Goal: Task Accomplishment & Management: Manage account settings

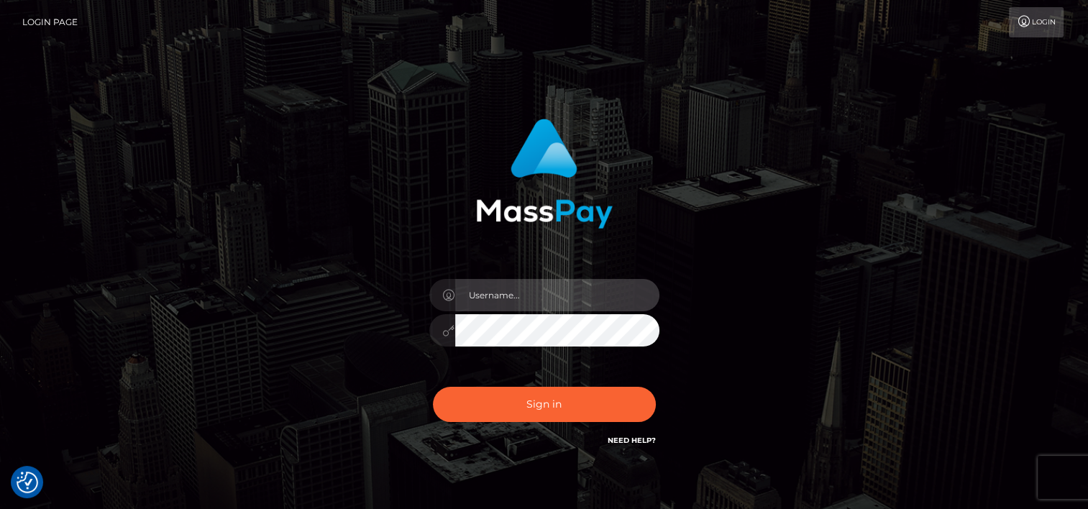
click at [571, 298] on input "text" at bounding box center [557, 295] width 204 height 32
type input "tammyk.cforth"
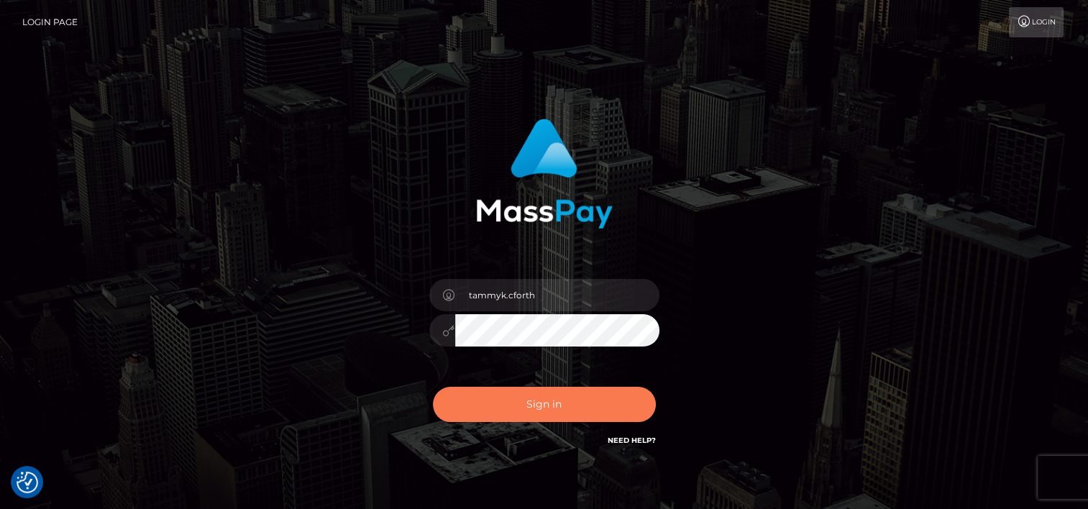
click at [539, 405] on button "Sign in" at bounding box center [544, 404] width 223 height 35
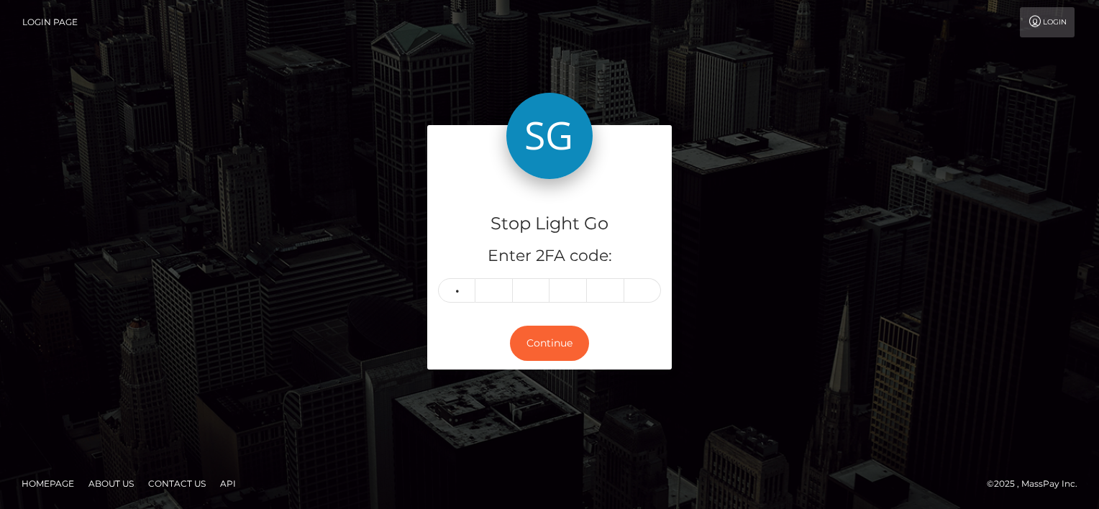
type input "9"
type input "5"
type input "9"
type input "0"
type input "9"
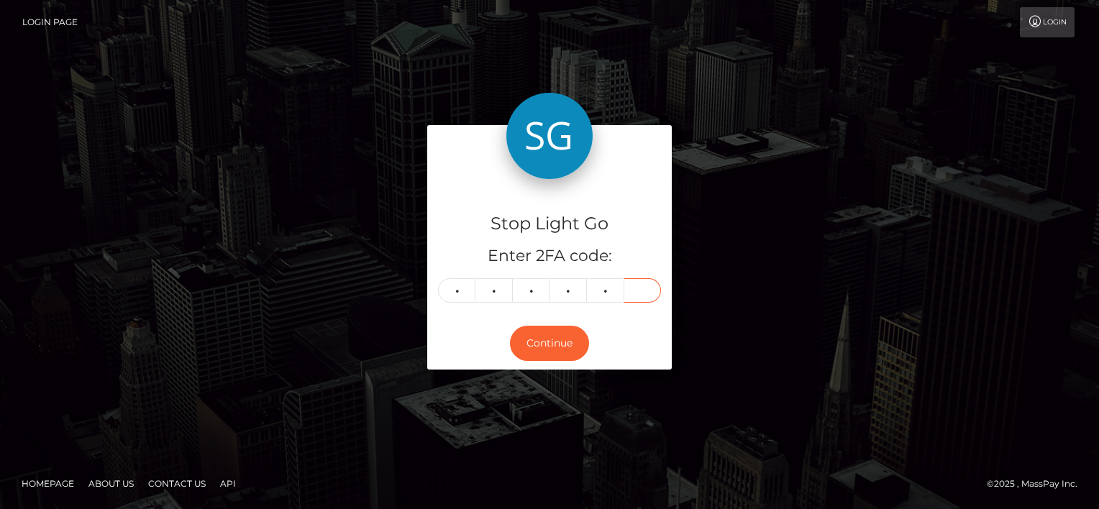
type input "6"
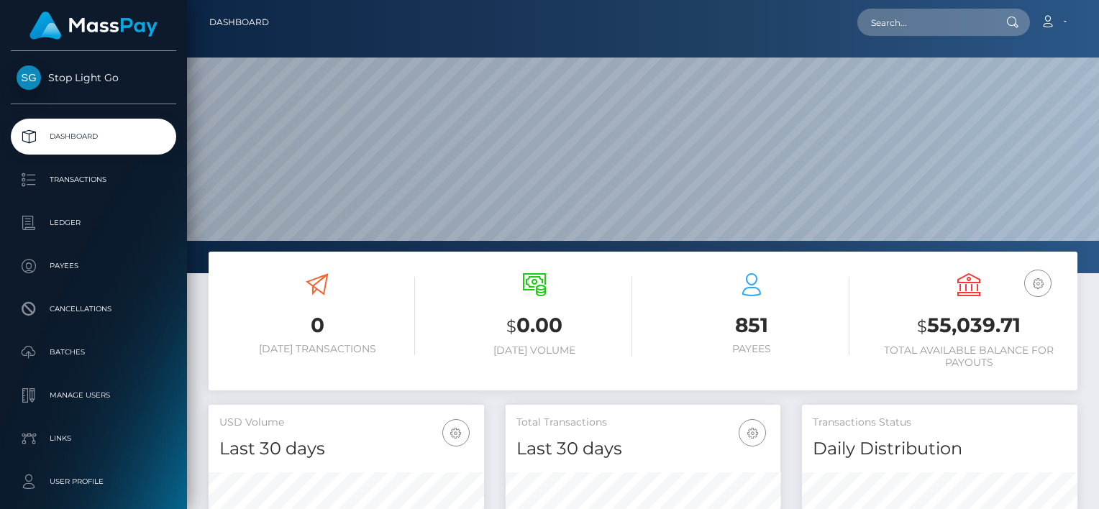
scroll to position [273, 912]
